Goal: Find specific page/section: Find specific page/section

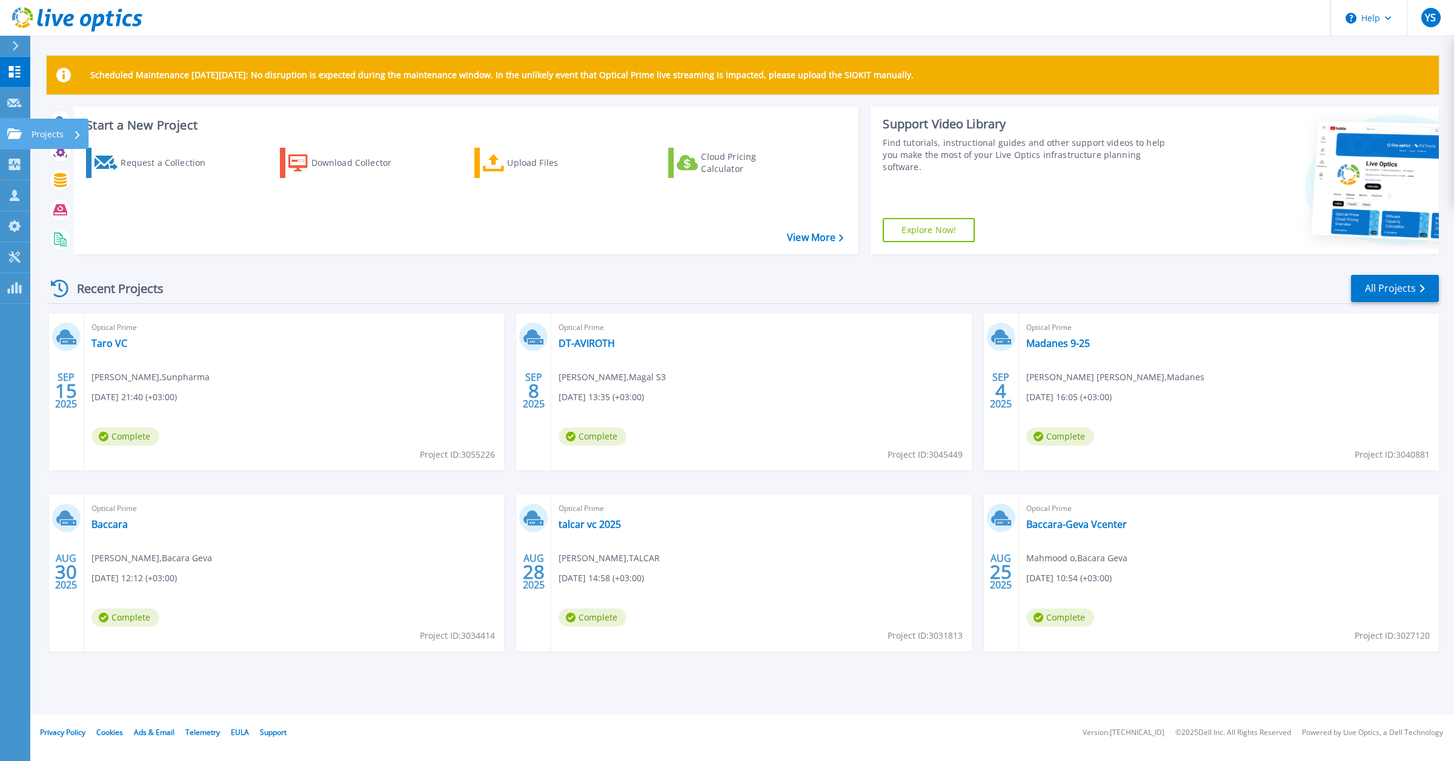
click at [17, 126] on link "Projects Projects" at bounding box center [15, 134] width 30 height 31
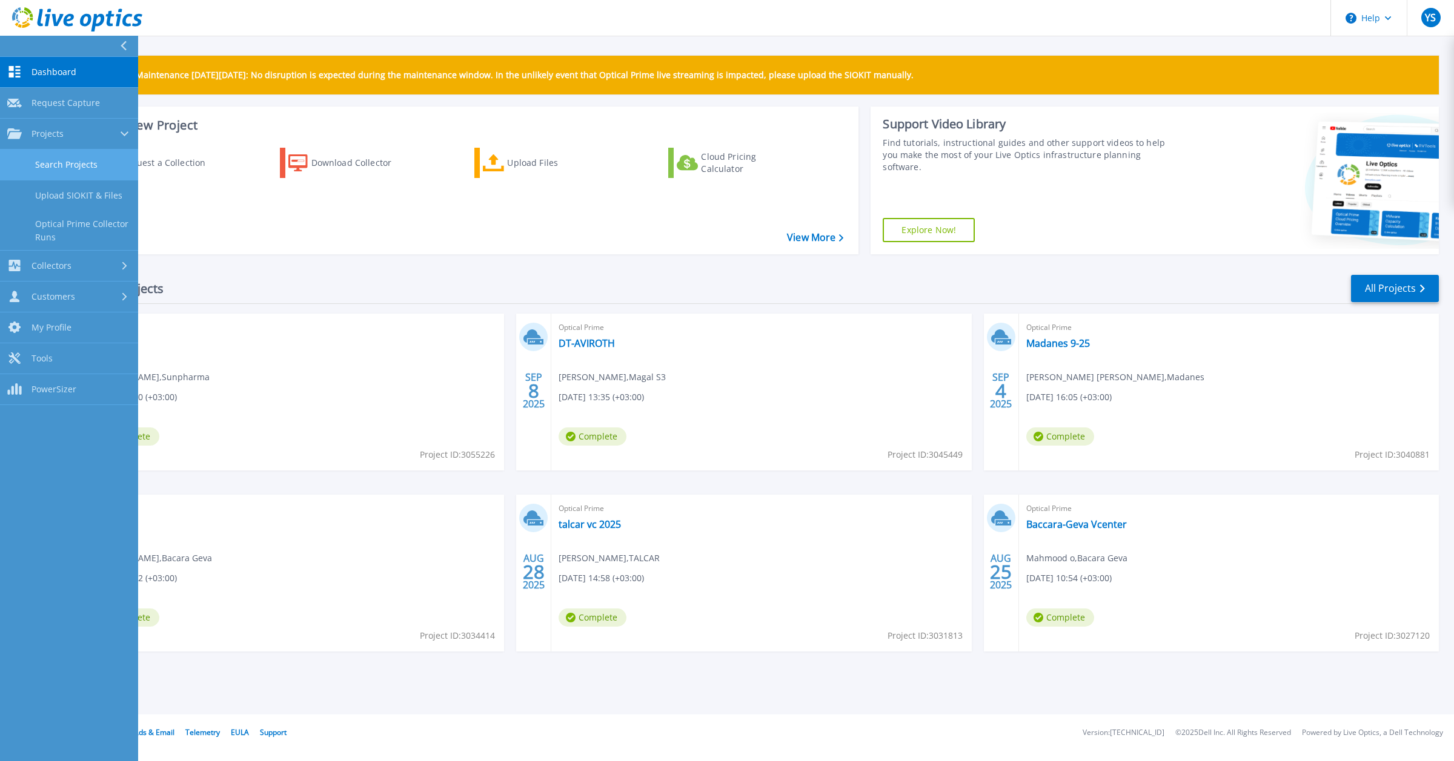
click at [67, 164] on link "Search Projects" at bounding box center [69, 165] width 138 height 31
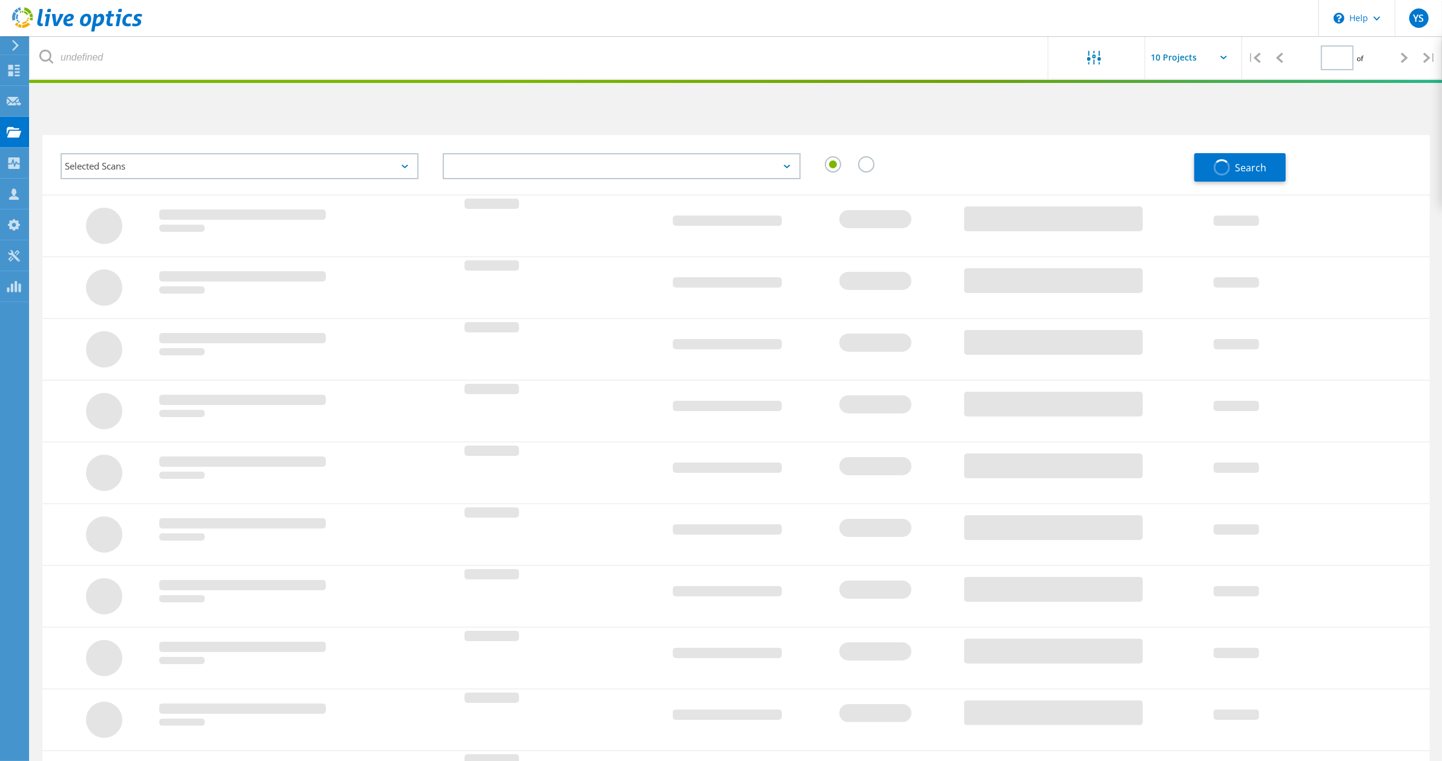
type input "1"
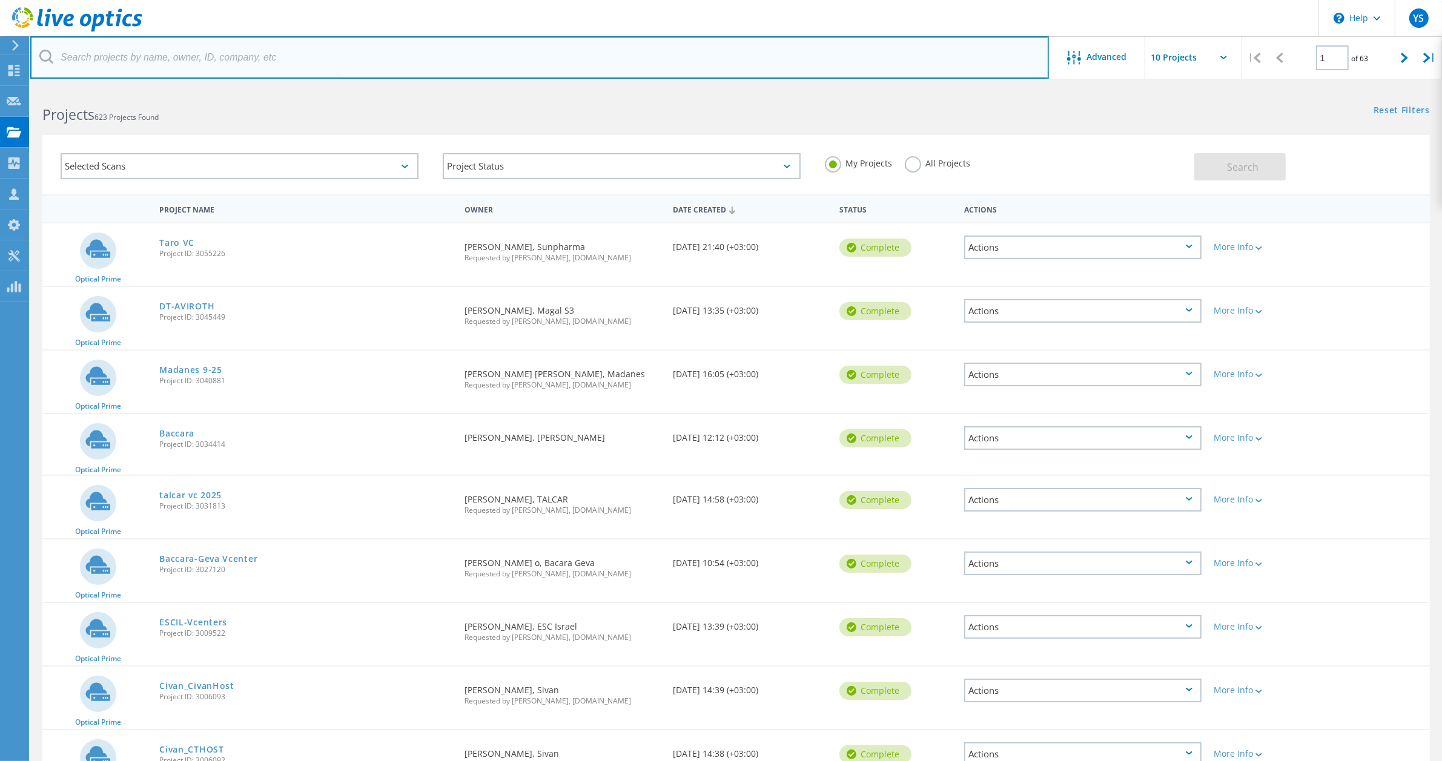
click at [182, 61] on input "text" at bounding box center [539, 57] width 1019 height 42
type input "צ"
type input "magal"
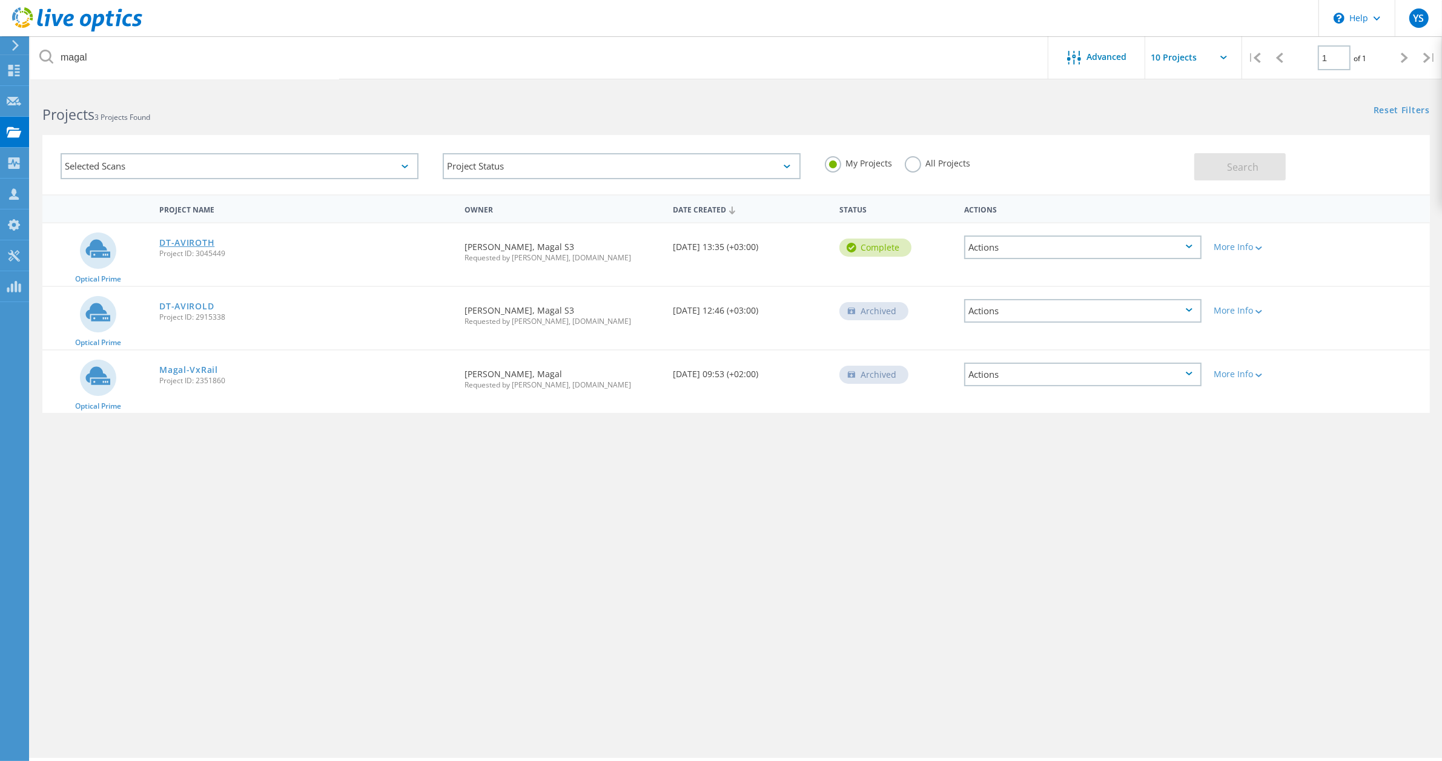
click at [201, 242] on link "DT-AVIROTH" at bounding box center [186, 243] width 55 height 8
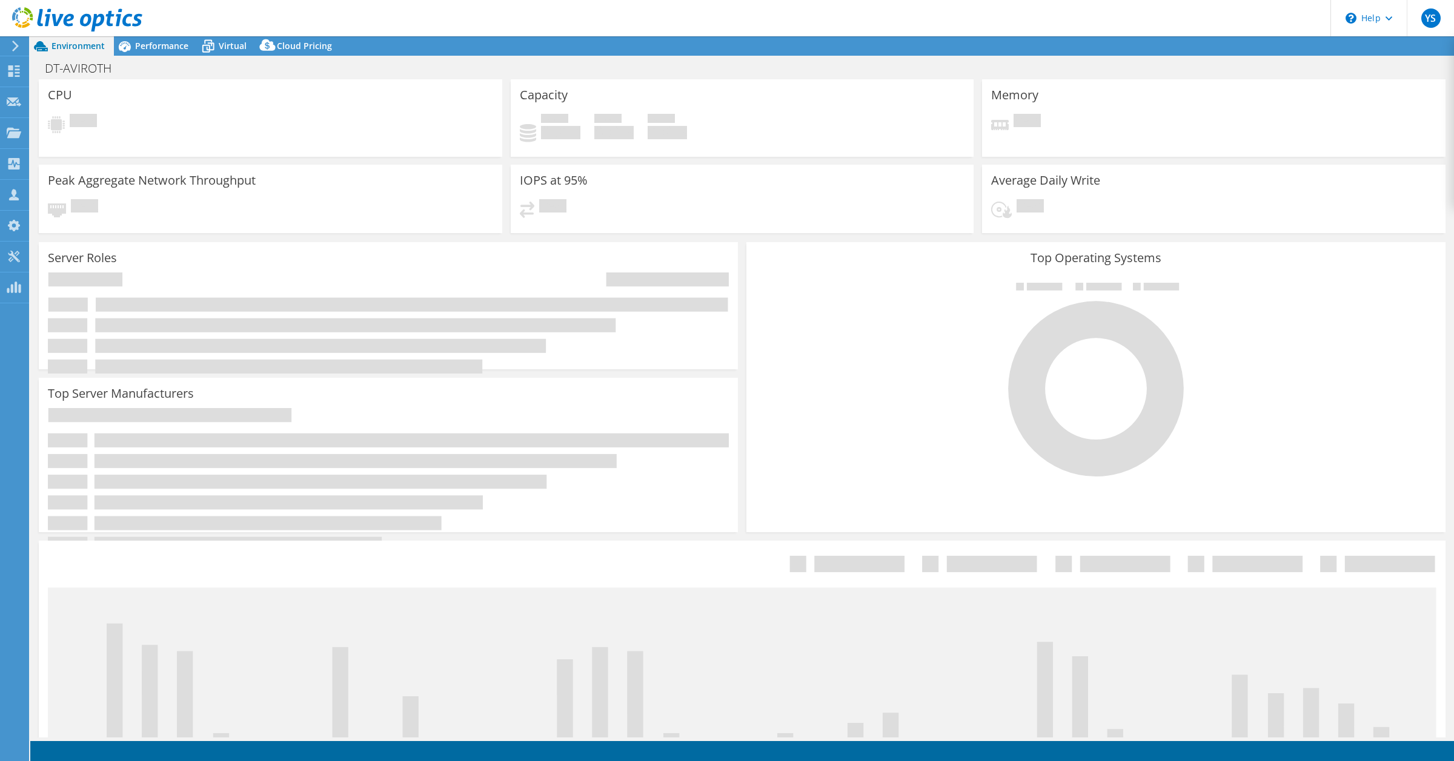
select select "USD"
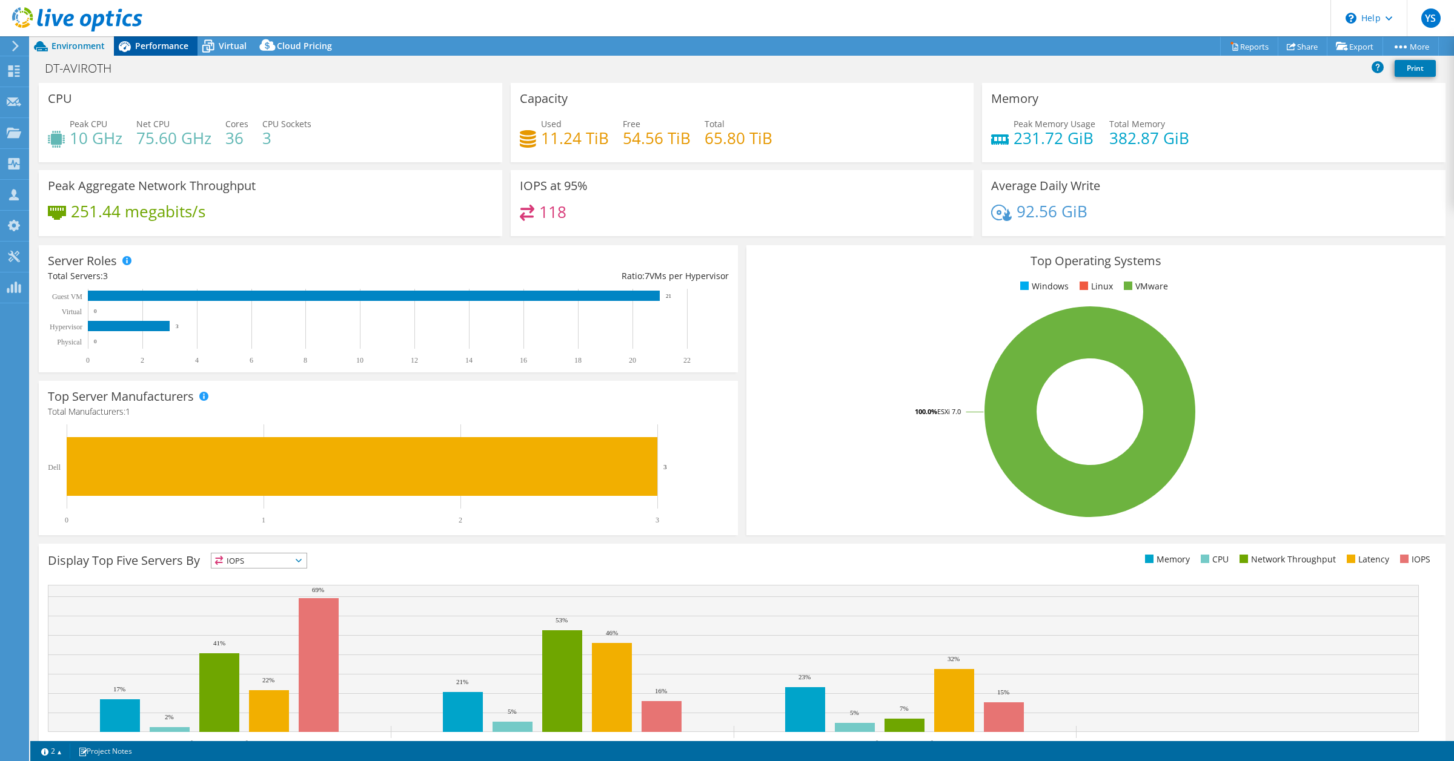
click at [159, 42] on span "Performance" at bounding box center [161, 46] width 53 height 12
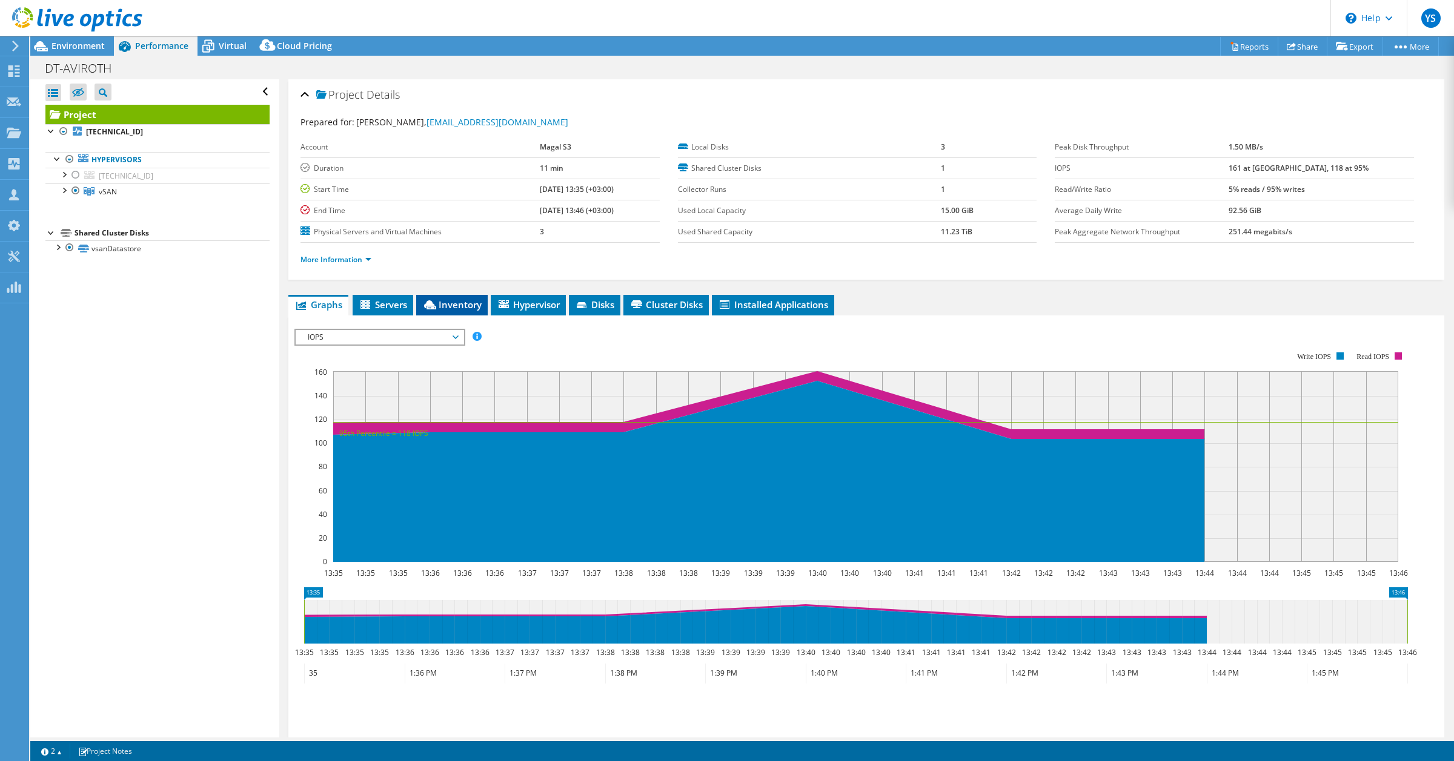
click at [465, 308] on span "Inventory" at bounding box center [451, 305] width 59 height 12
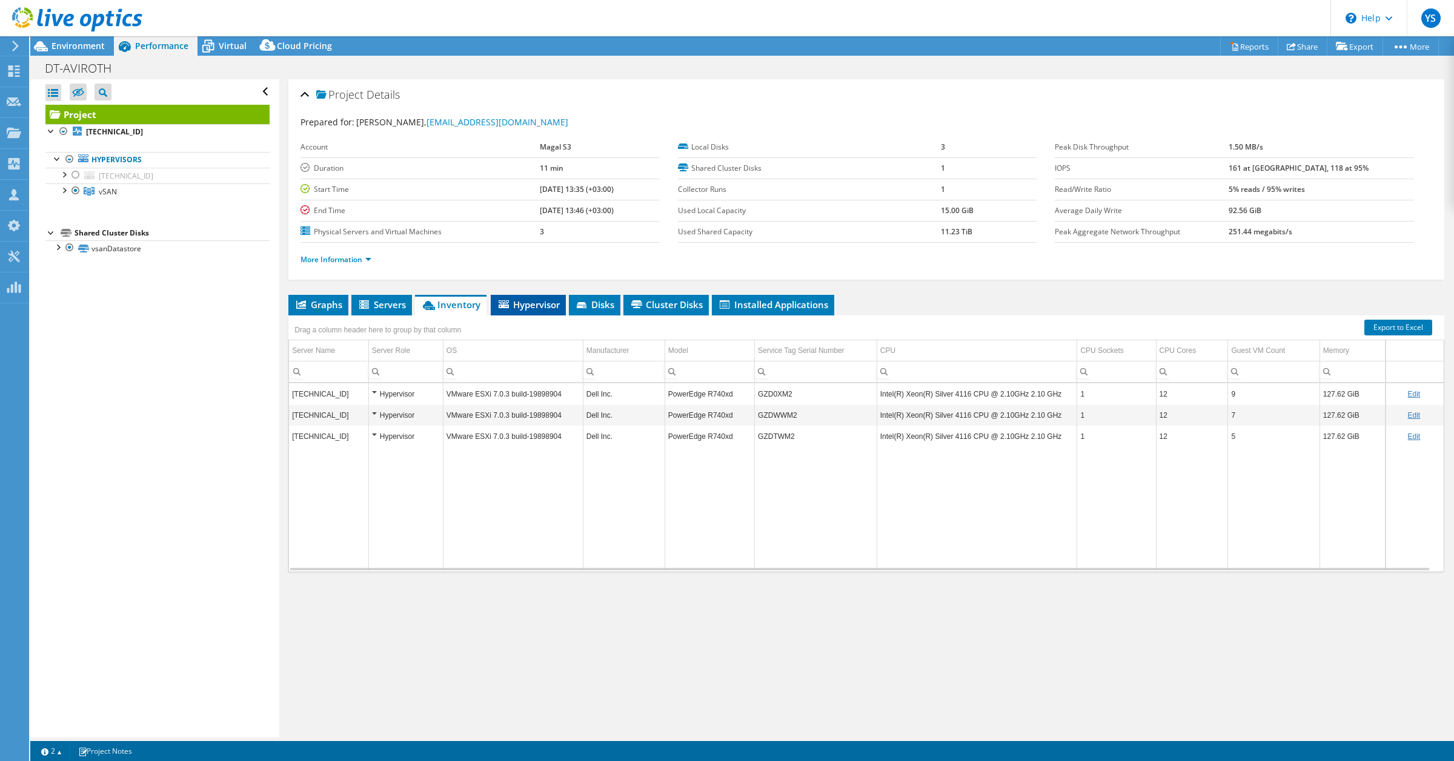
click at [526, 308] on span "Hypervisor" at bounding box center [528, 305] width 63 height 12
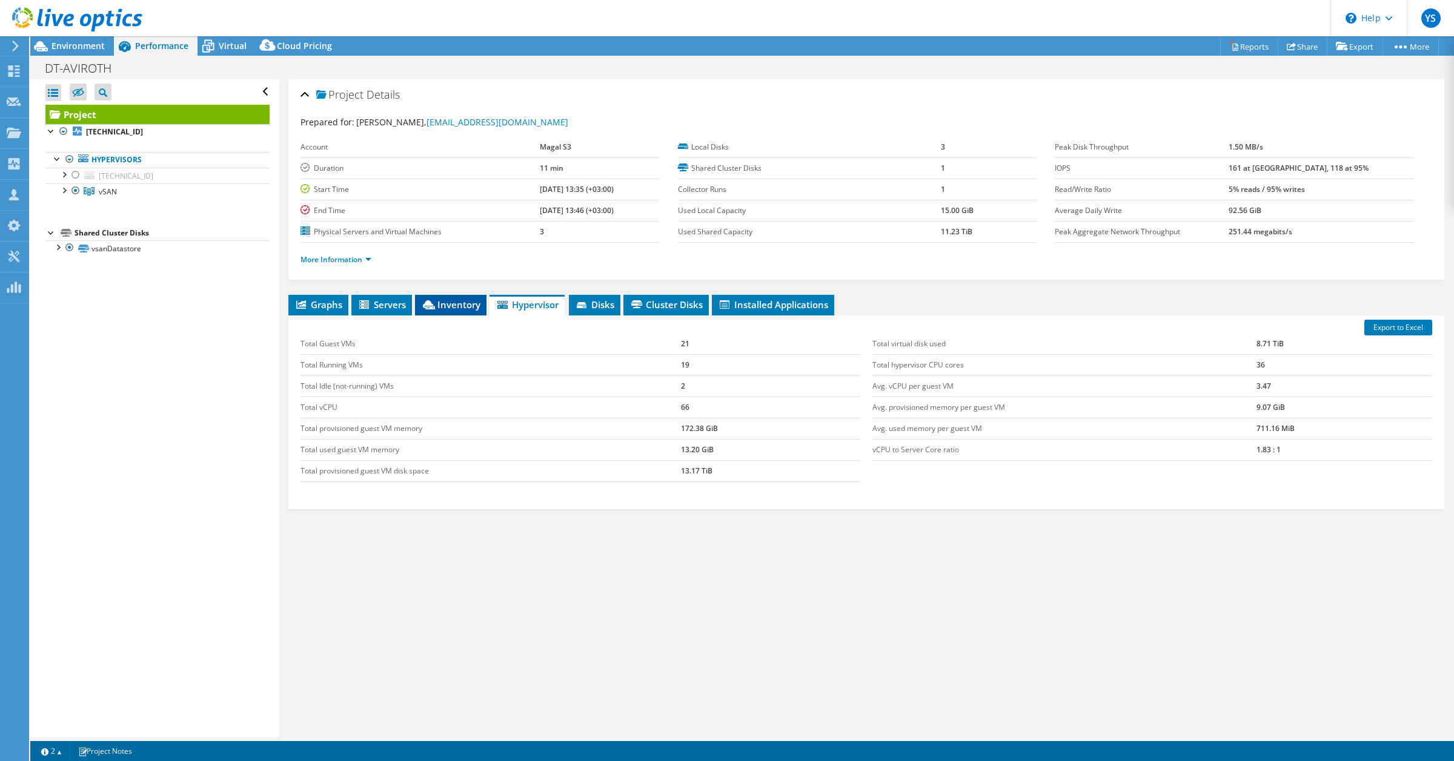
click at [456, 306] on span "Inventory" at bounding box center [450, 305] width 59 height 12
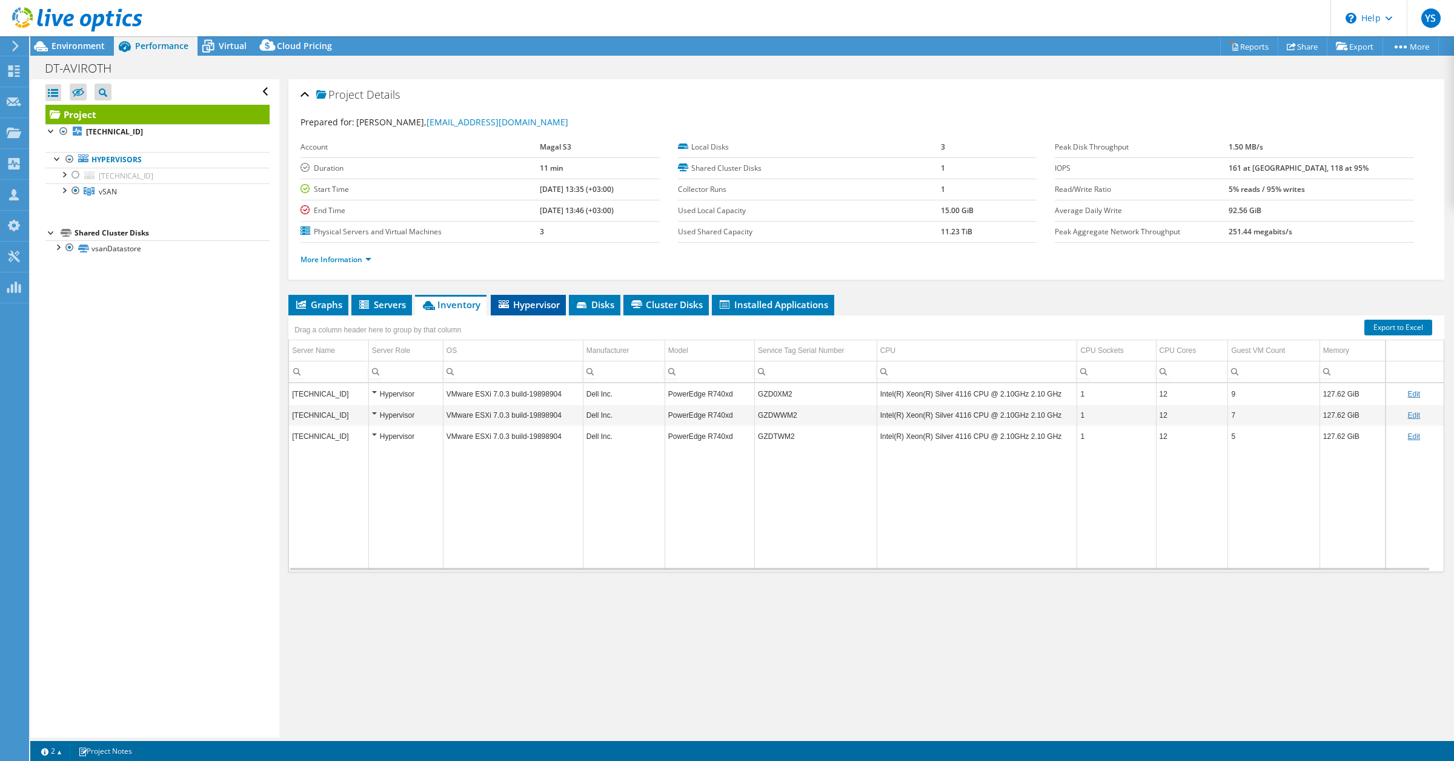
click at [534, 305] on span "Hypervisor" at bounding box center [528, 305] width 63 height 12
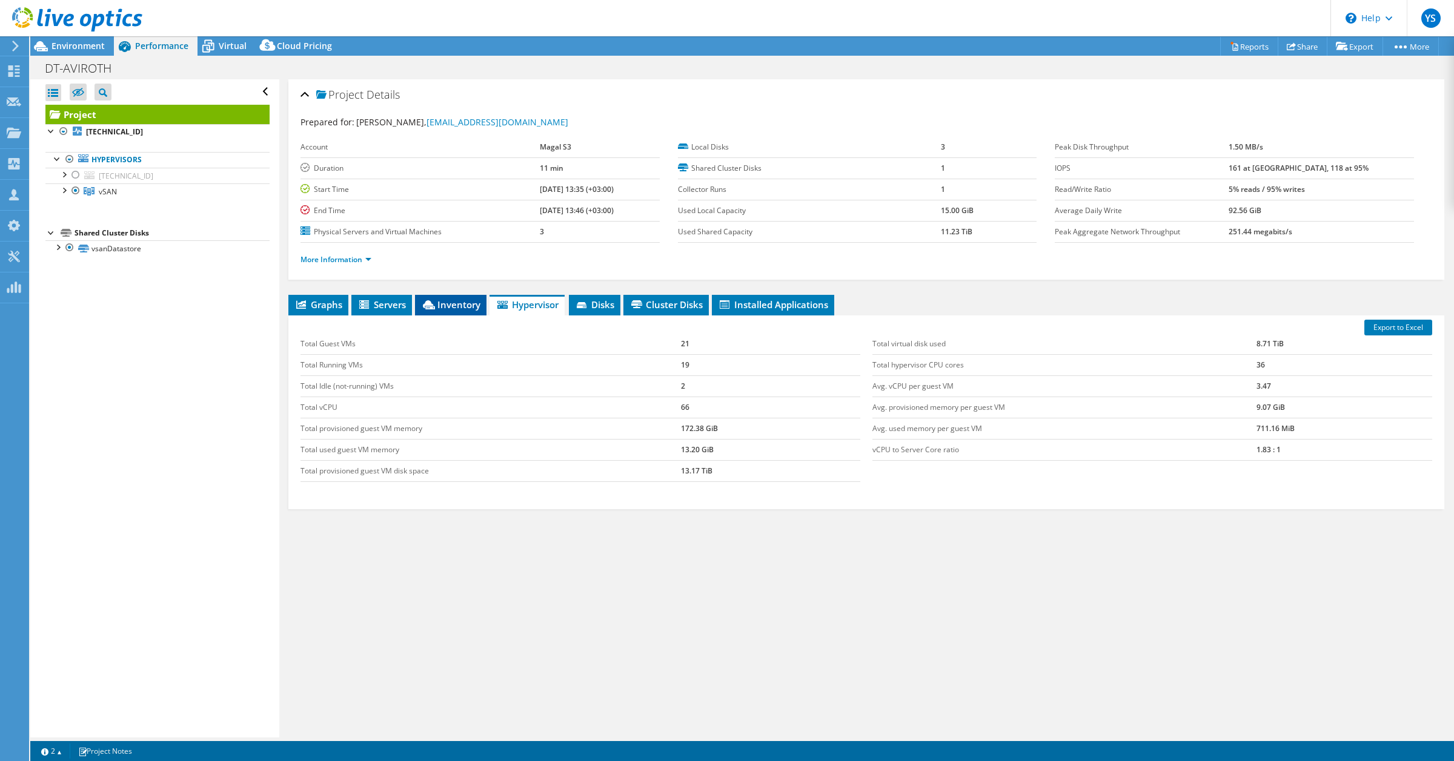
click at [439, 300] on span "Inventory" at bounding box center [450, 305] width 59 height 12
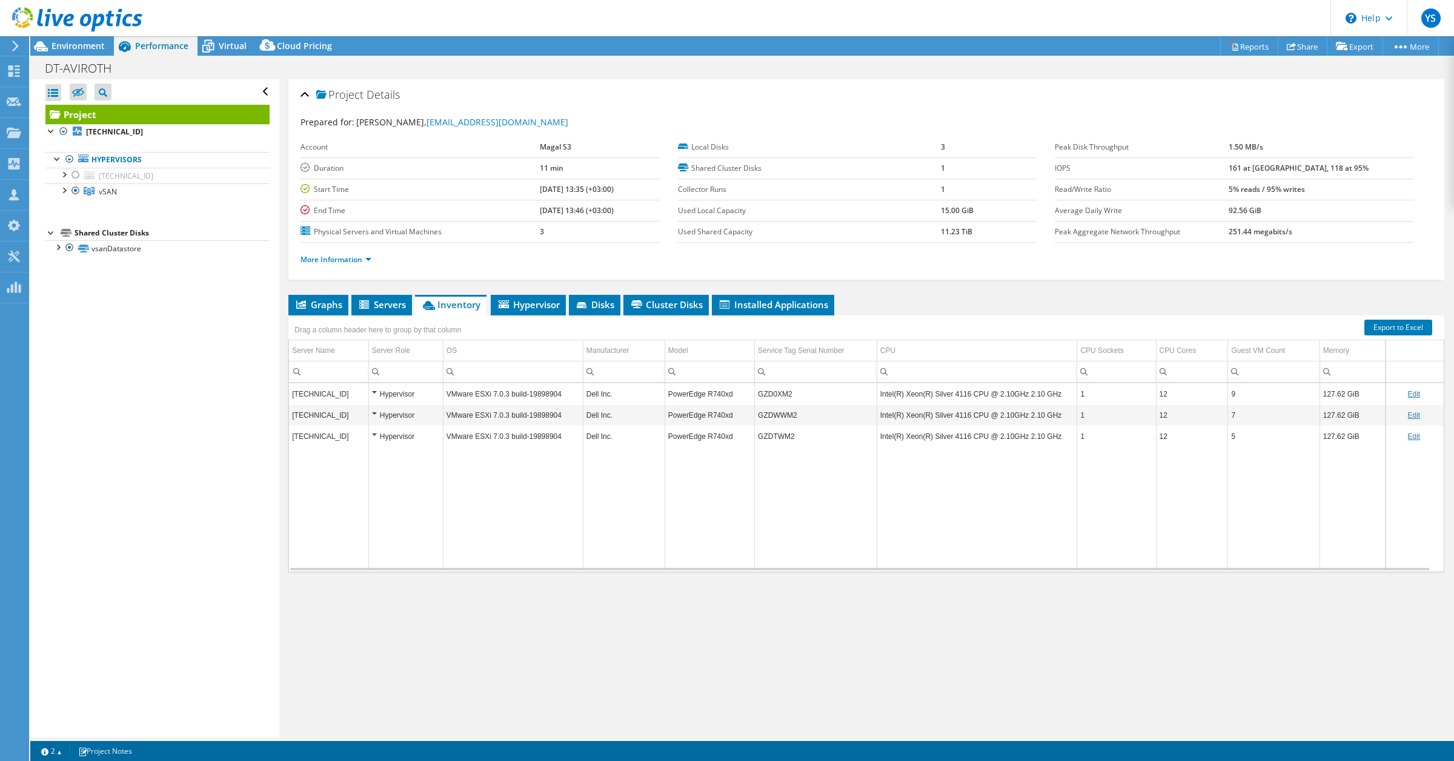
click at [73, 39] on div at bounding box center [71, 20] width 142 height 41
click at [76, 46] on span "Environment" at bounding box center [77, 46] width 53 height 12
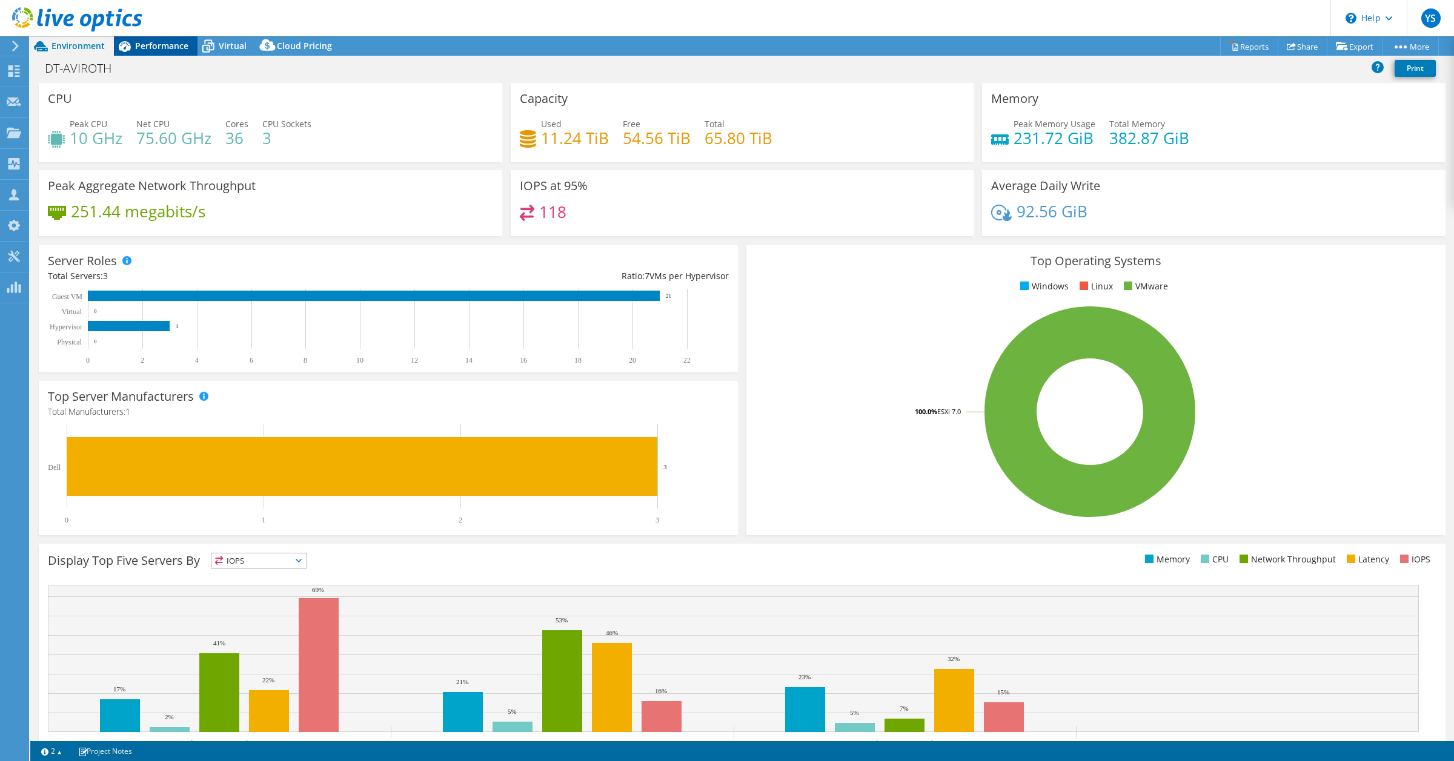
click at [161, 41] on span "Performance" at bounding box center [161, 46] width 53 height 12
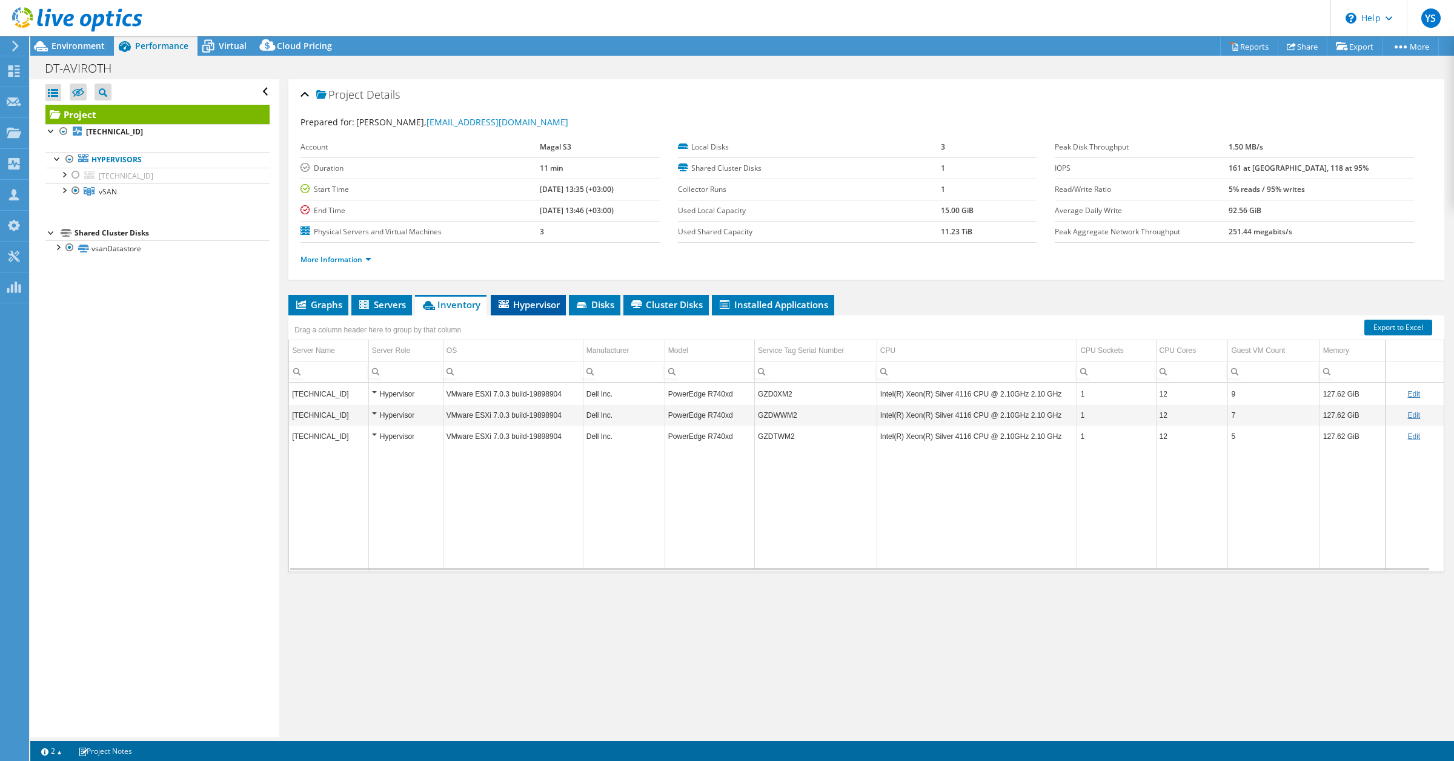
click at [527, 310] on span "Hypervisor" at bounding box center [528, 305] width 63 height 12
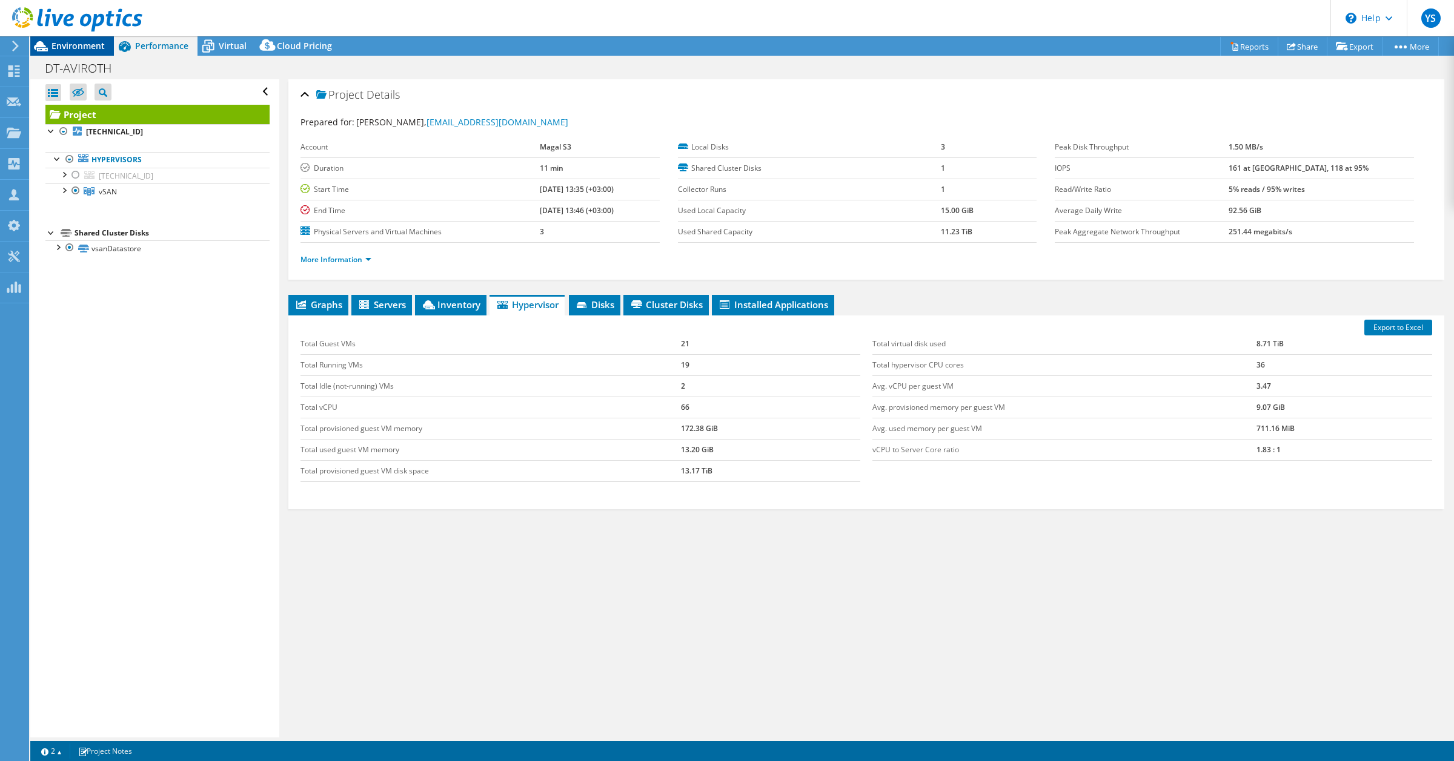
click at [82, 44] on span "Environment" at bounding box center [77, 46] width 53 height 12
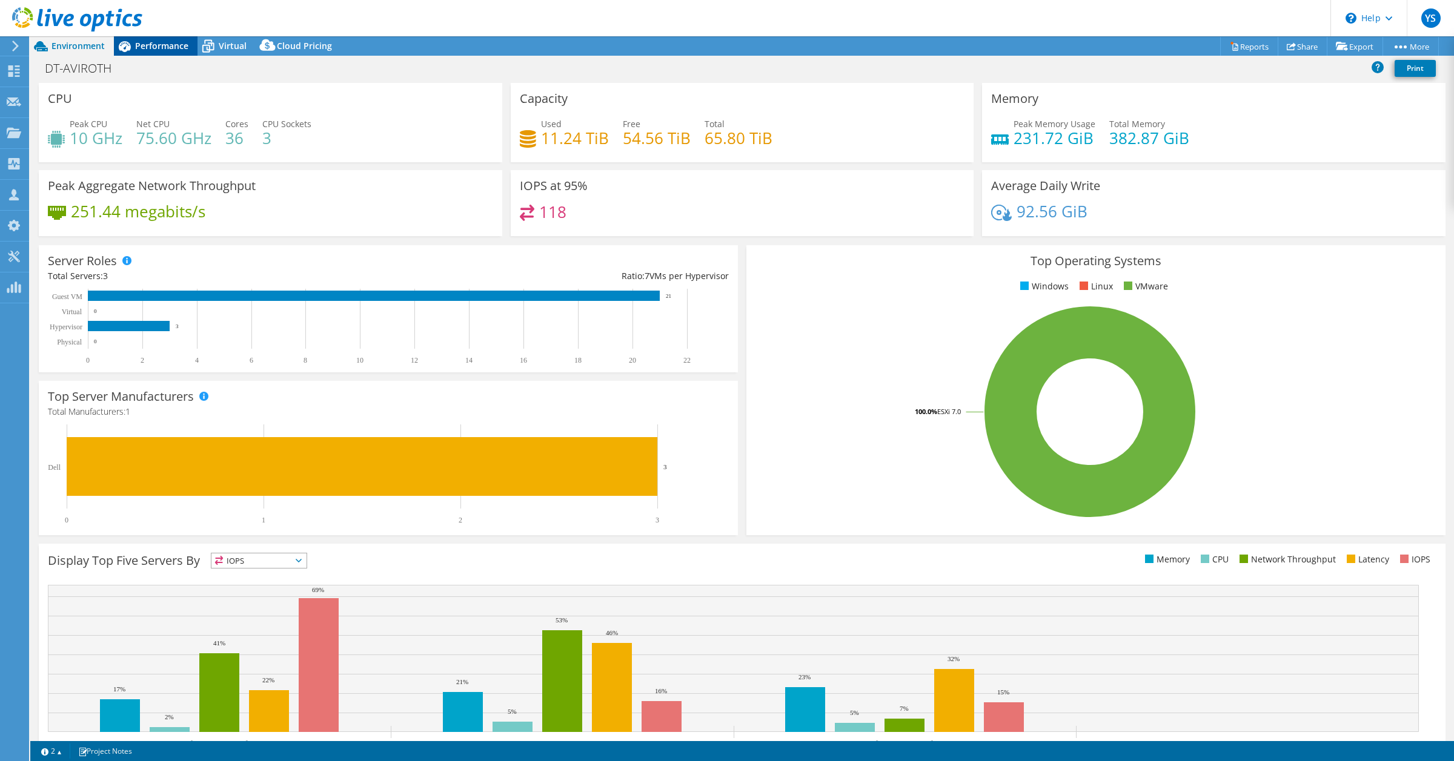
click at [153, 44] on span "Performance" at bounding box center [161, 46] width 53 height 12
